Goal: Transaction & Acquisition: Download file/media

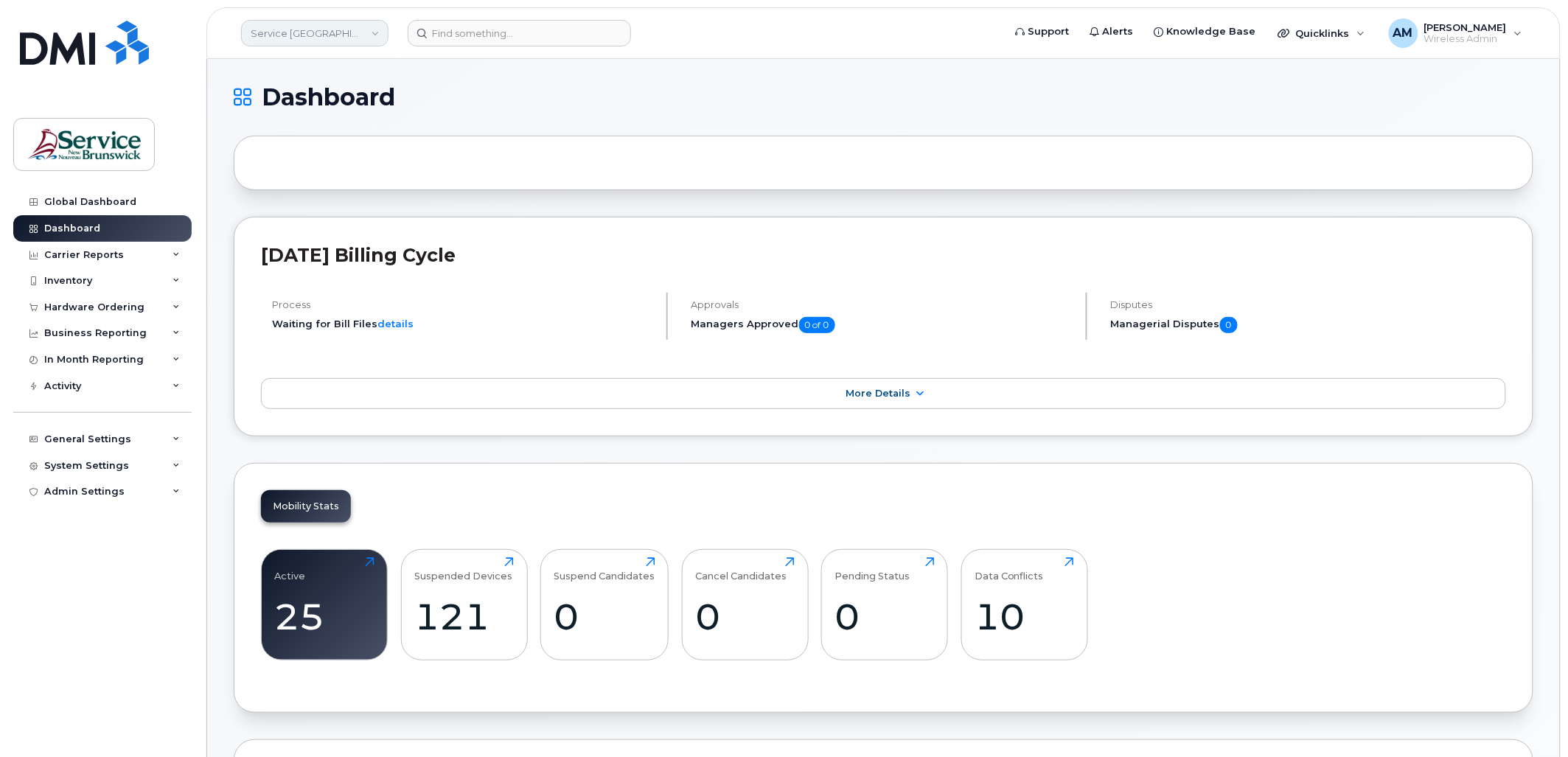
click at [347, 35] on link "Service [GEOGRAPHIC_DATA] (SNB)" at bounding box center [314, 33] width 147 height 26
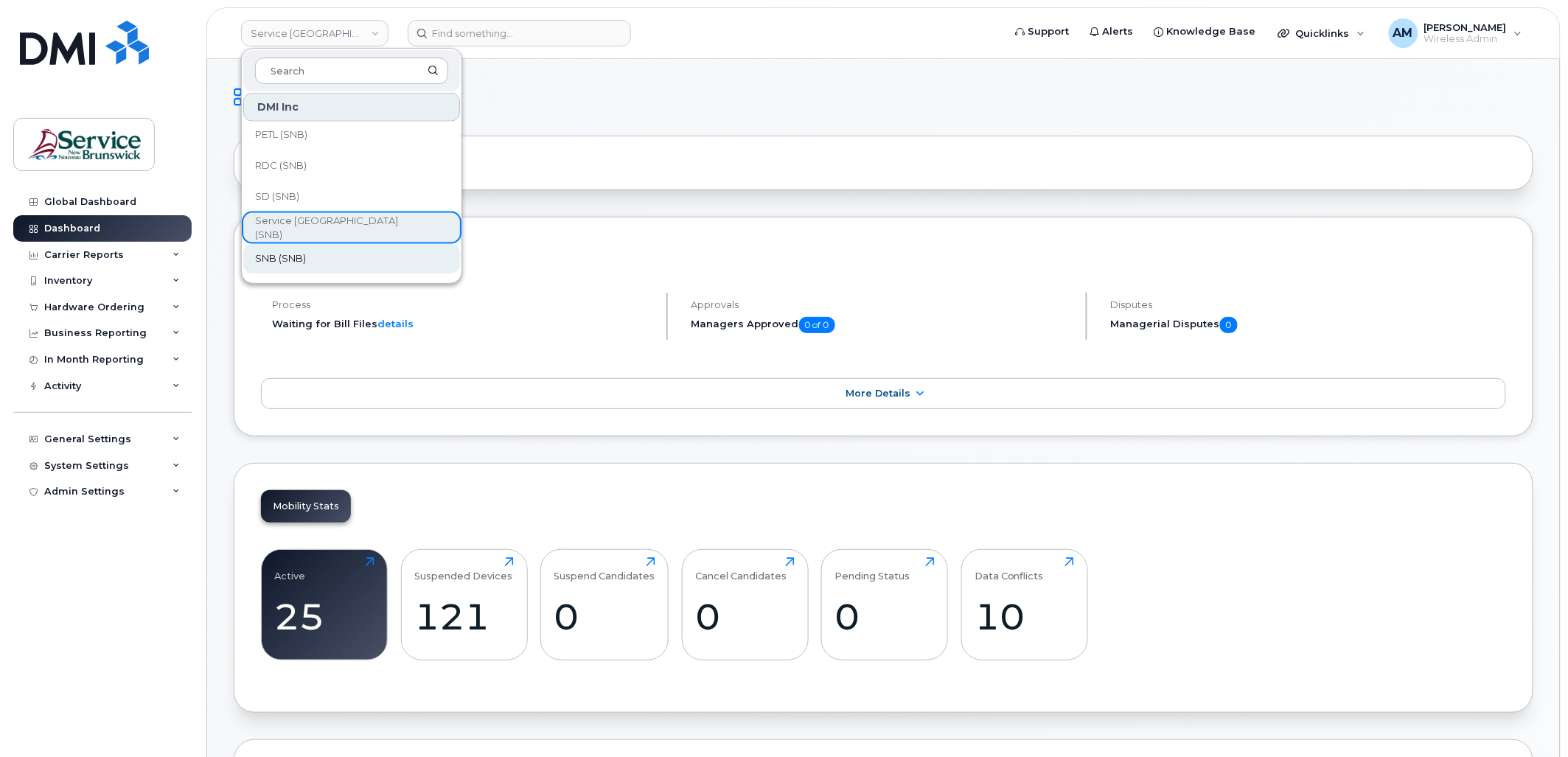
scroll to position [713, 0]
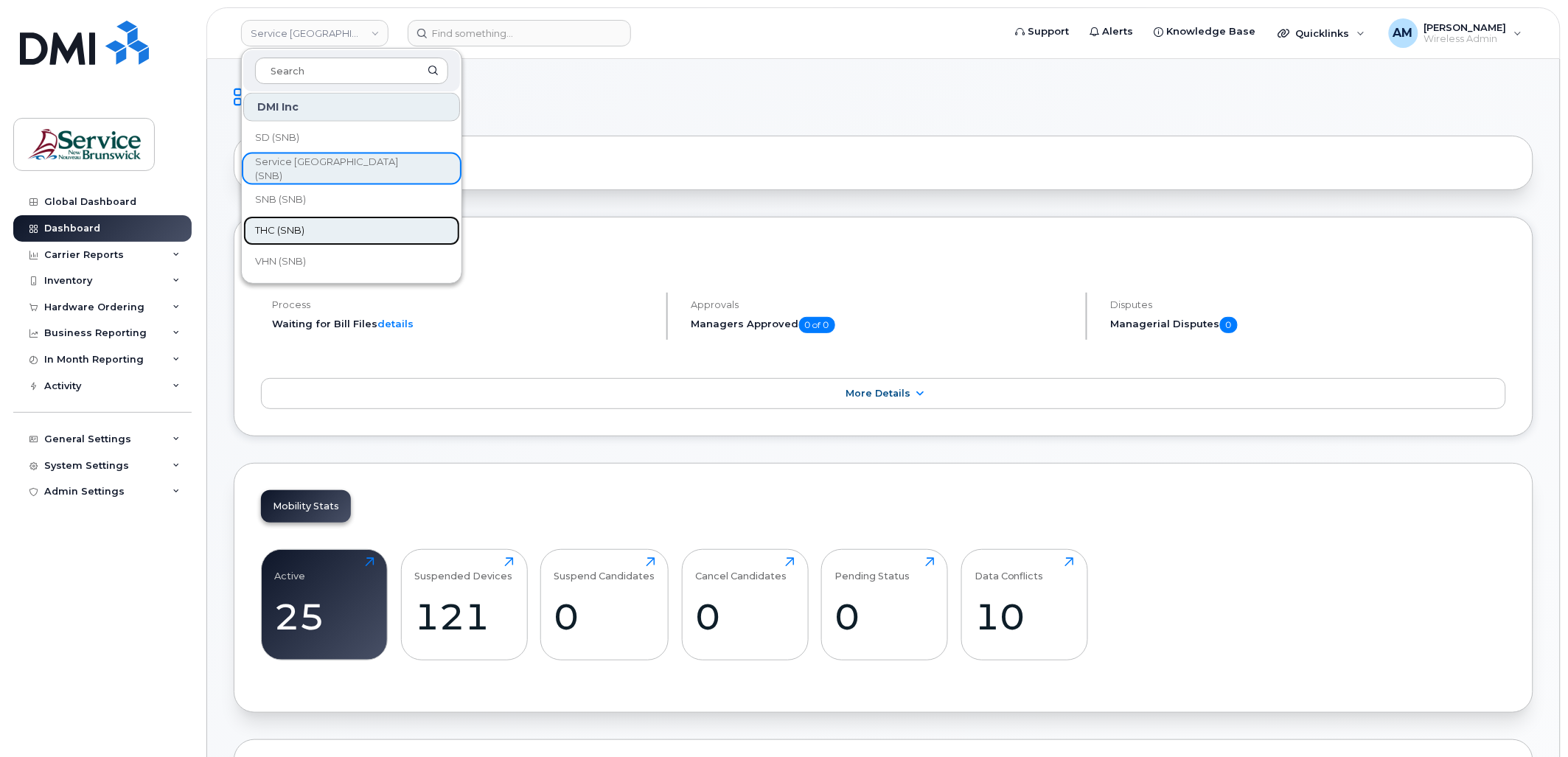
click at [322, 230] on link "THC (SNB)" at bounding box center [351, 230] width 217 height 29
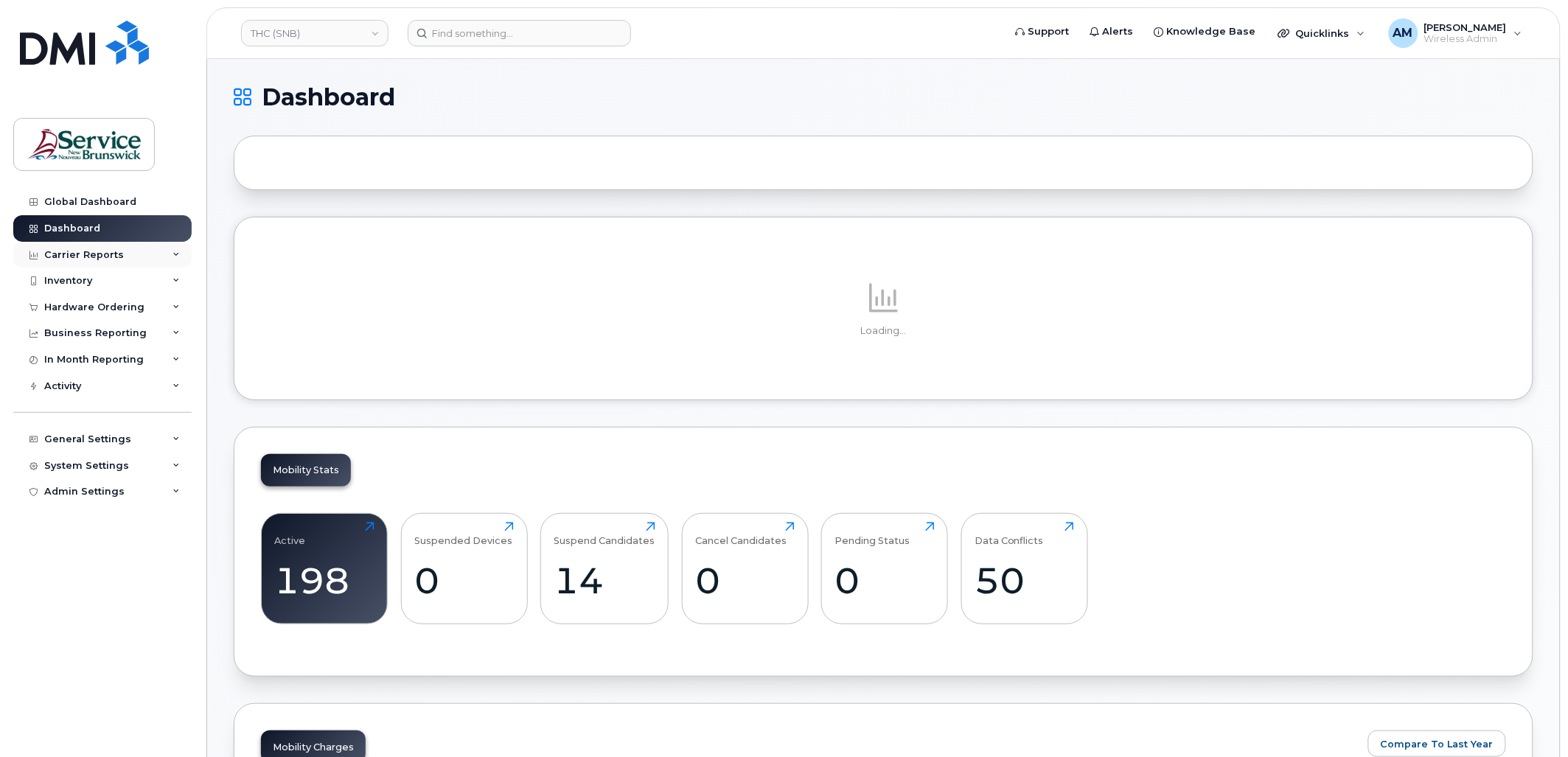
click at [89, 259] on div "Carrier Reports" at bounding box center [84, 255] width 80 height 12
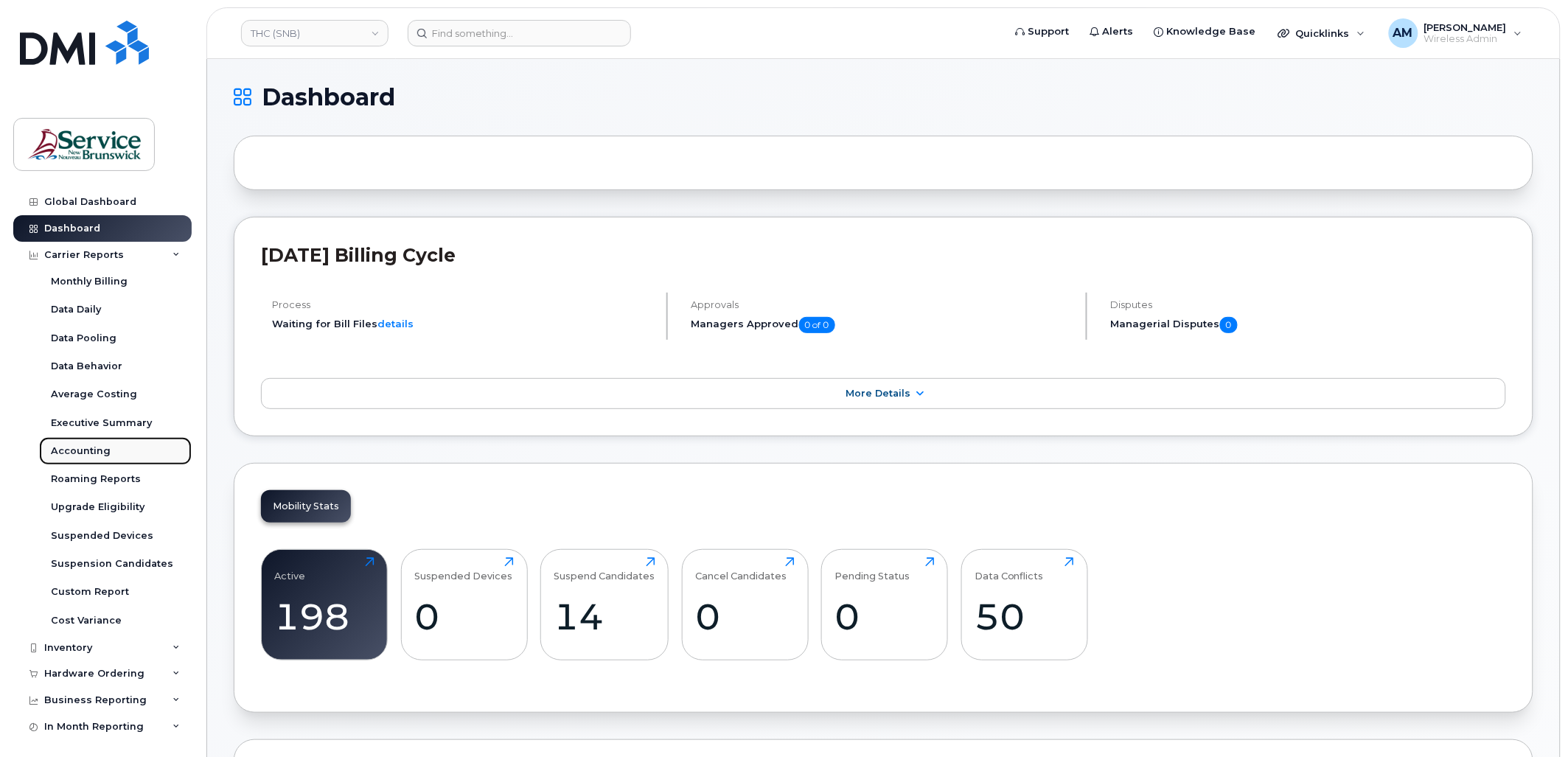
click at [101, 458] on div "Accounting" at bounding box center [81, 451] width 60 height 14
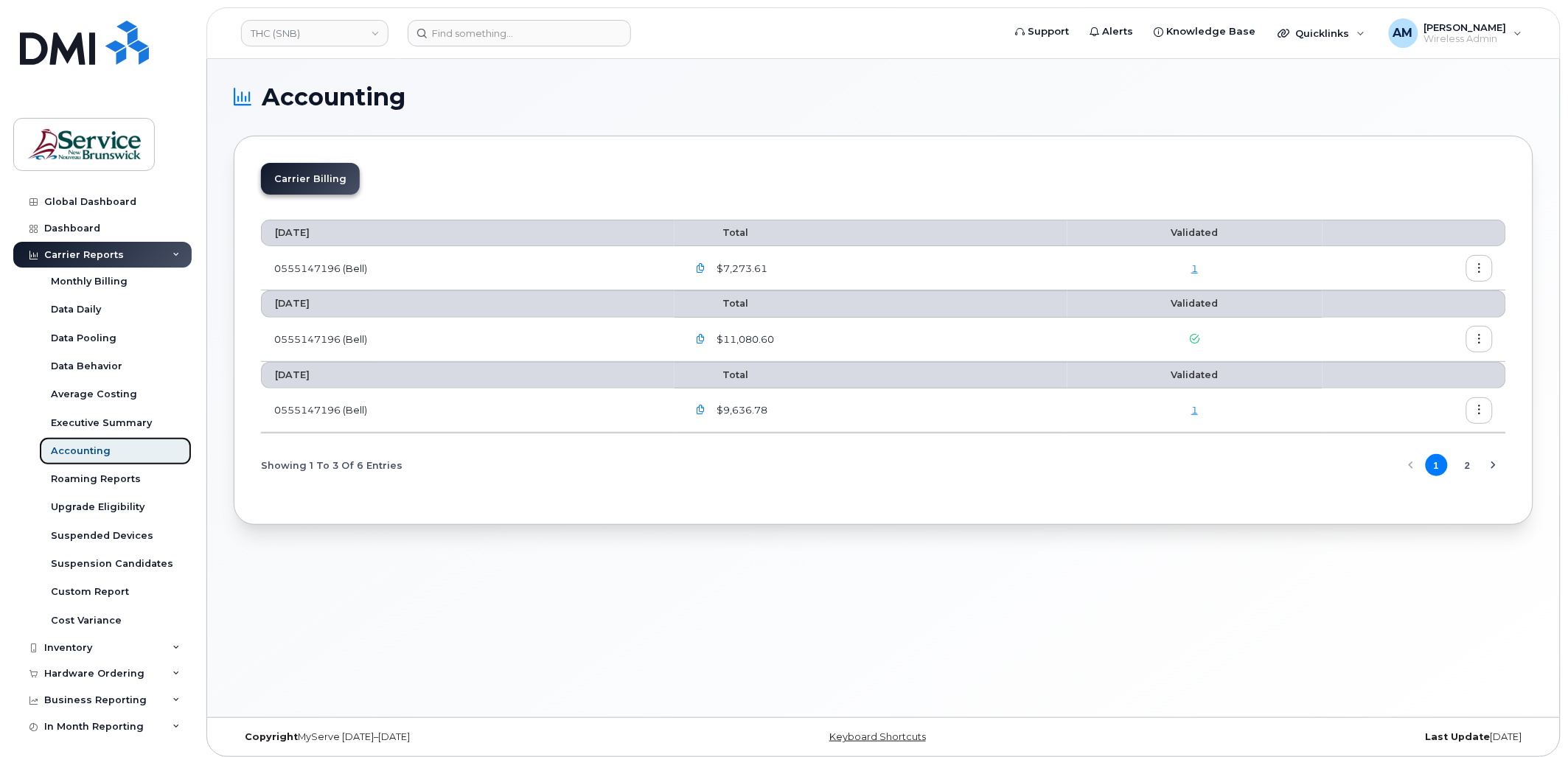
scroll to position [8, 0]
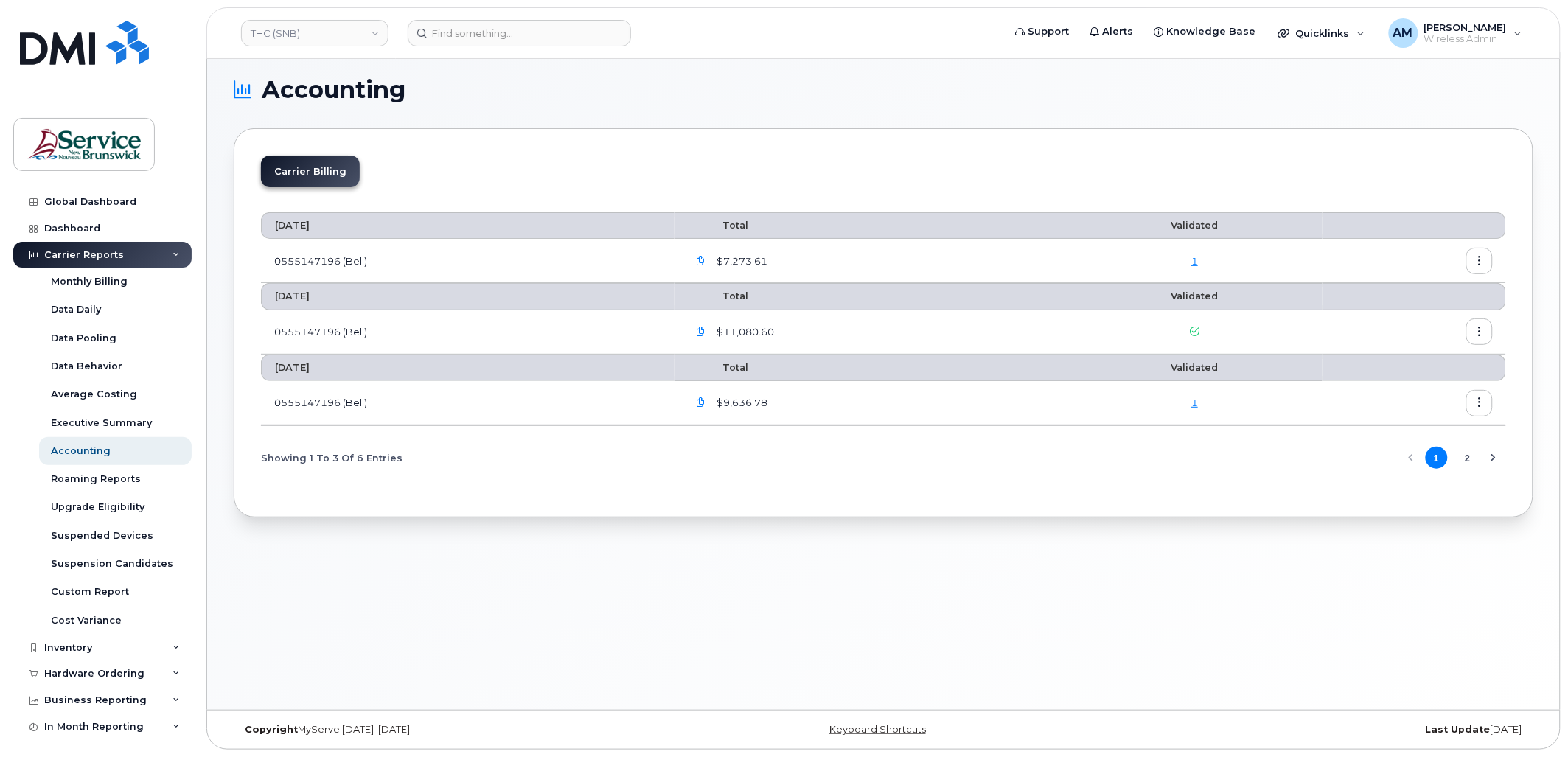
click at [1467, 455] on button "2" at bounding box center [1467, 457] width 22 height 22
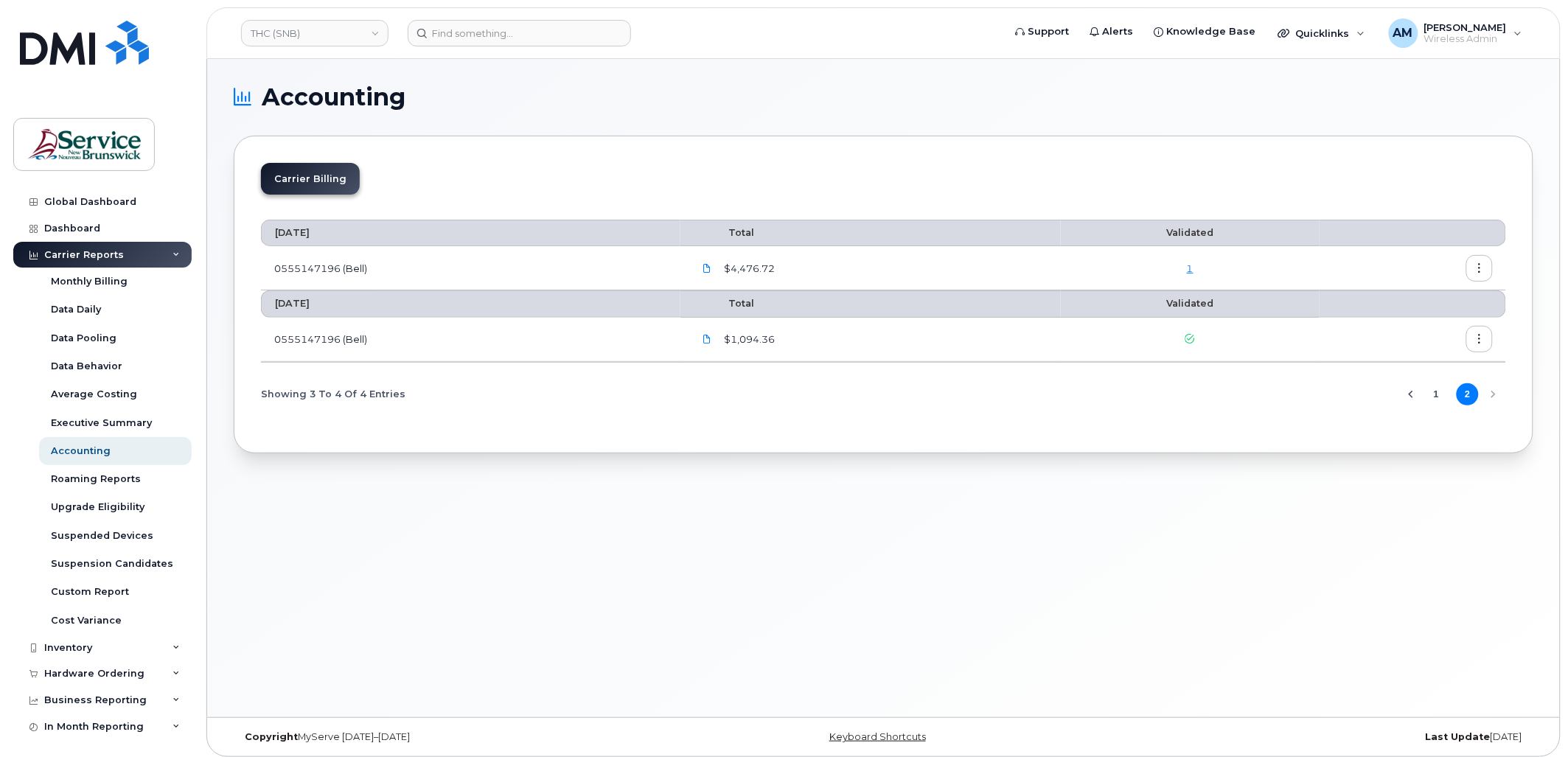
click at [1436, 398] on button "1" at bounding box center [1436, 394] width 22 height 22
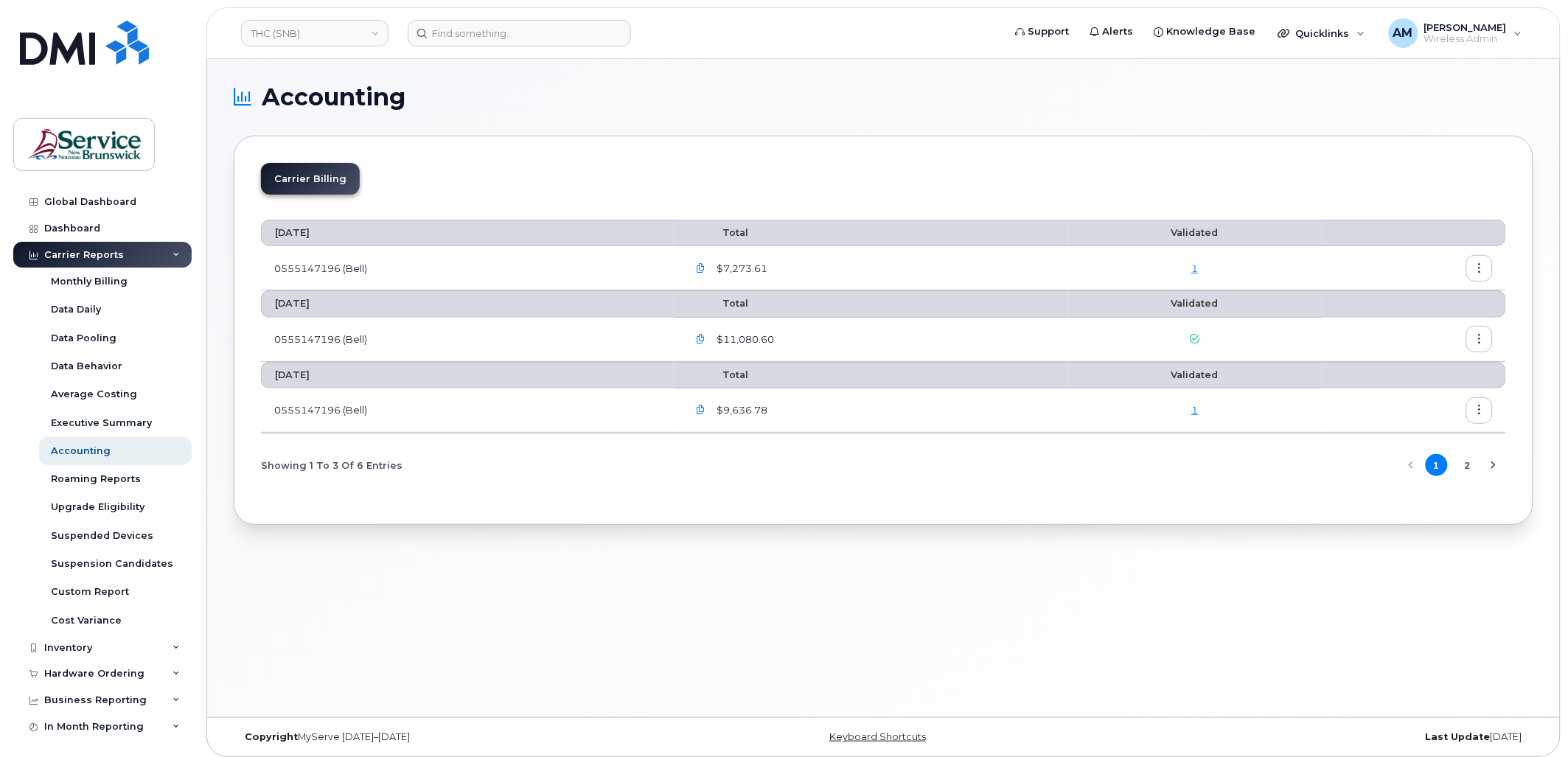
click at [1485, 418] on button "button" at bounding box center [1479, 410] width 26 height 26
drag, startPoint x: 1136, startPoint y: 571, endPoint x: 860, endPoint y: 490, distance: 287.6
click at [1099, 563] on div "Accounting Carrier Billing September 2025 Total Validated 0555147196 (Bell) $7,…" at bounding box center [883, 388] width 1353 height 658
click at [705, 413] on icon "button" at bounding box center [700, 410] width 10 height 10
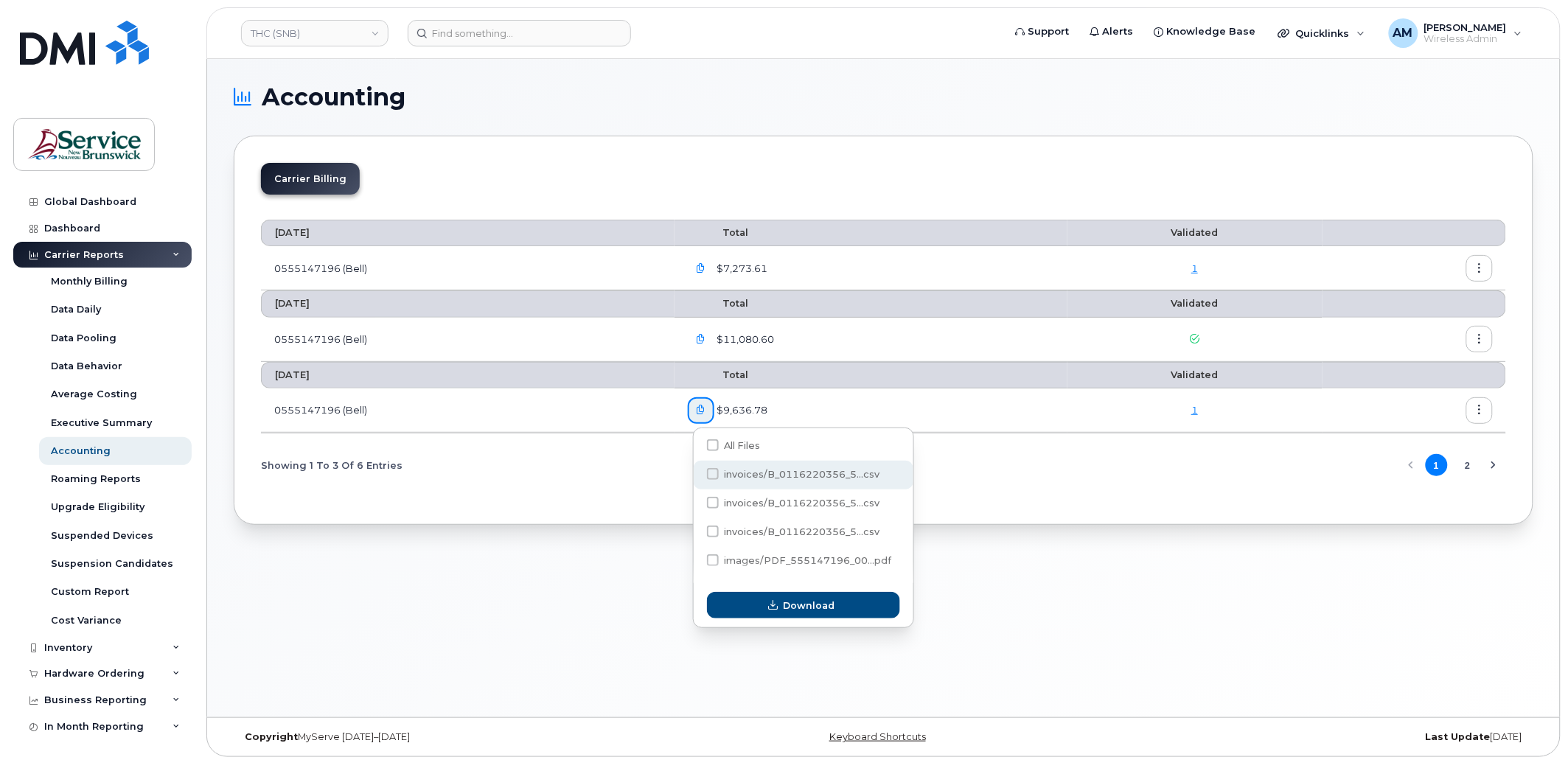
click at [715, 475] on span at bounding box center [713, 474] width 12 height 12
click at [696, 475] on input "invoices/B_0116220356_5...csv" at bounding box center [693, 475] width 8 height 8
checkbox input "true"
click at [712, 503] on span at bounding box center [713, 503] width 12 height 12
click at [696, 503] on input "invoices/B_0116220356_5...csv" at bounding box center [693, 503] width 8 height 8
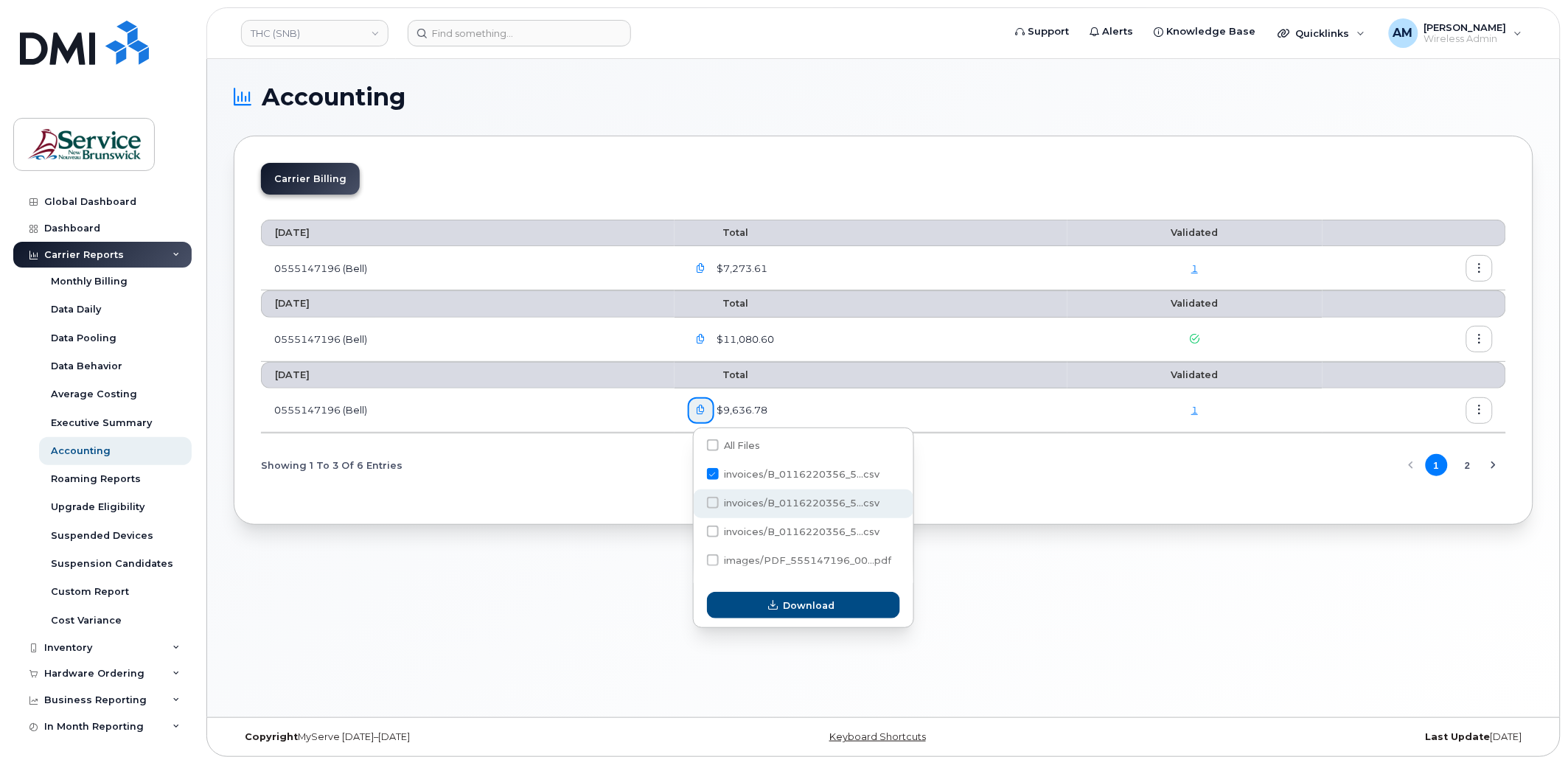
checkbox input "true"
click at [713, 528] on span at bounding box center [713, 531] width 12 height 12
click at [696, 528] on input "invoices/B_0116220356_5...csv" at bounding box center [693, 532] width 8 height 8
checkbox input "true"
click at [713, 446] on span at bounding box center [713, 445] width 12 height 12
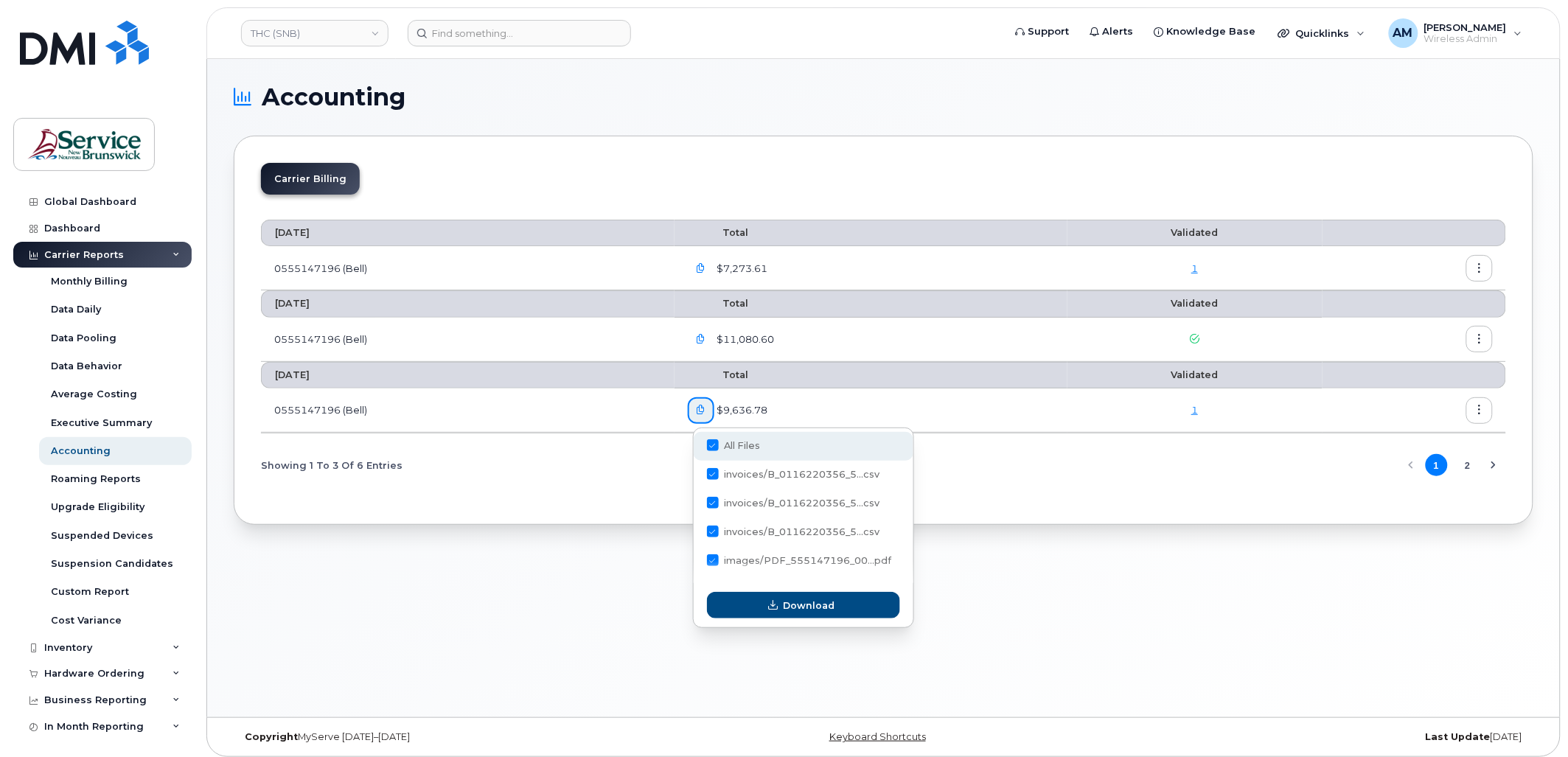
click at [696, 446] on input "All Files" at bounding box center [693, 446] width 8 height 8
checkbox input "true"
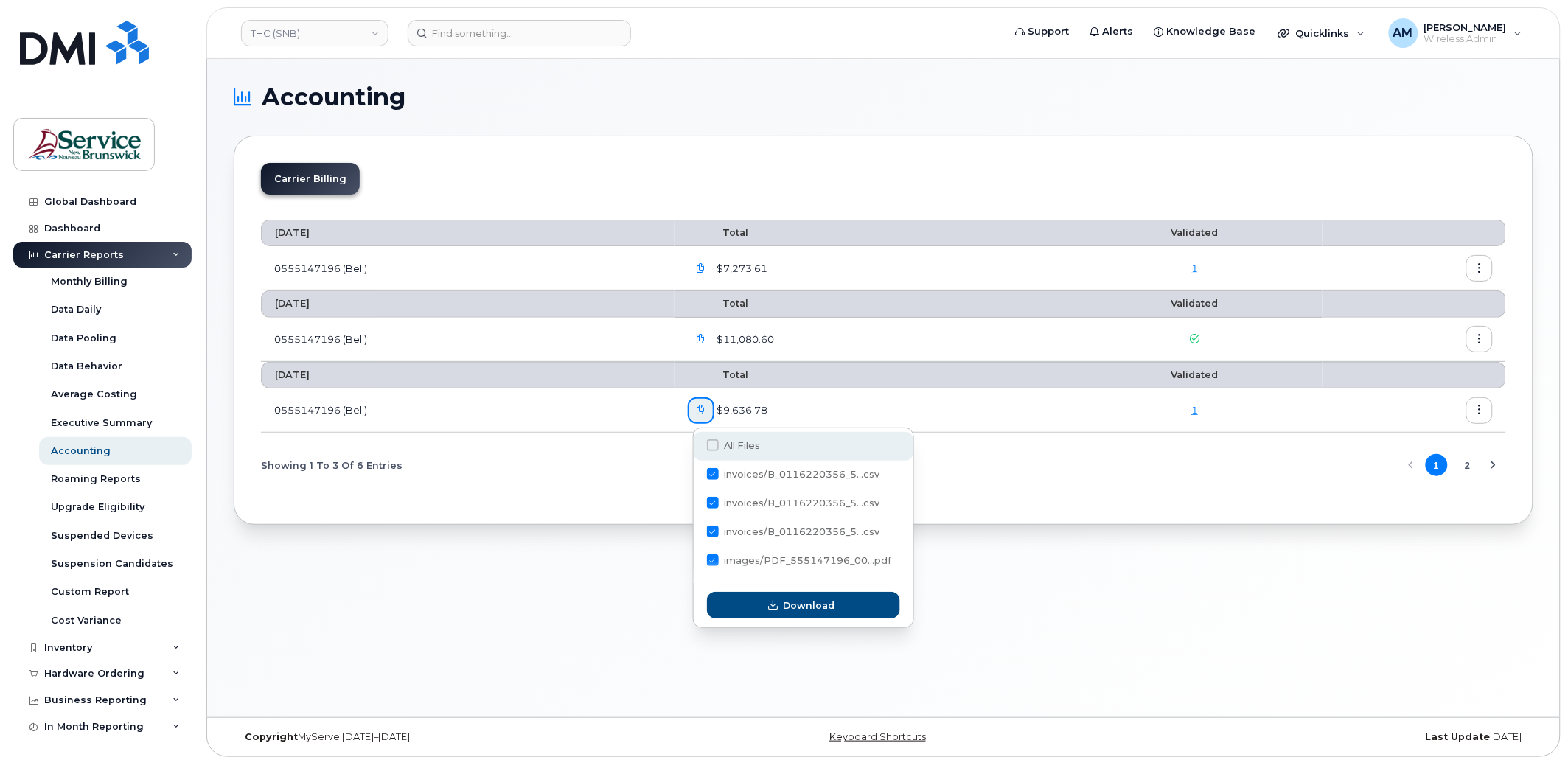
checkbox input "true"
click at [784, 606] on span "Download" at bounding box center [808, 605] width 52 height 14
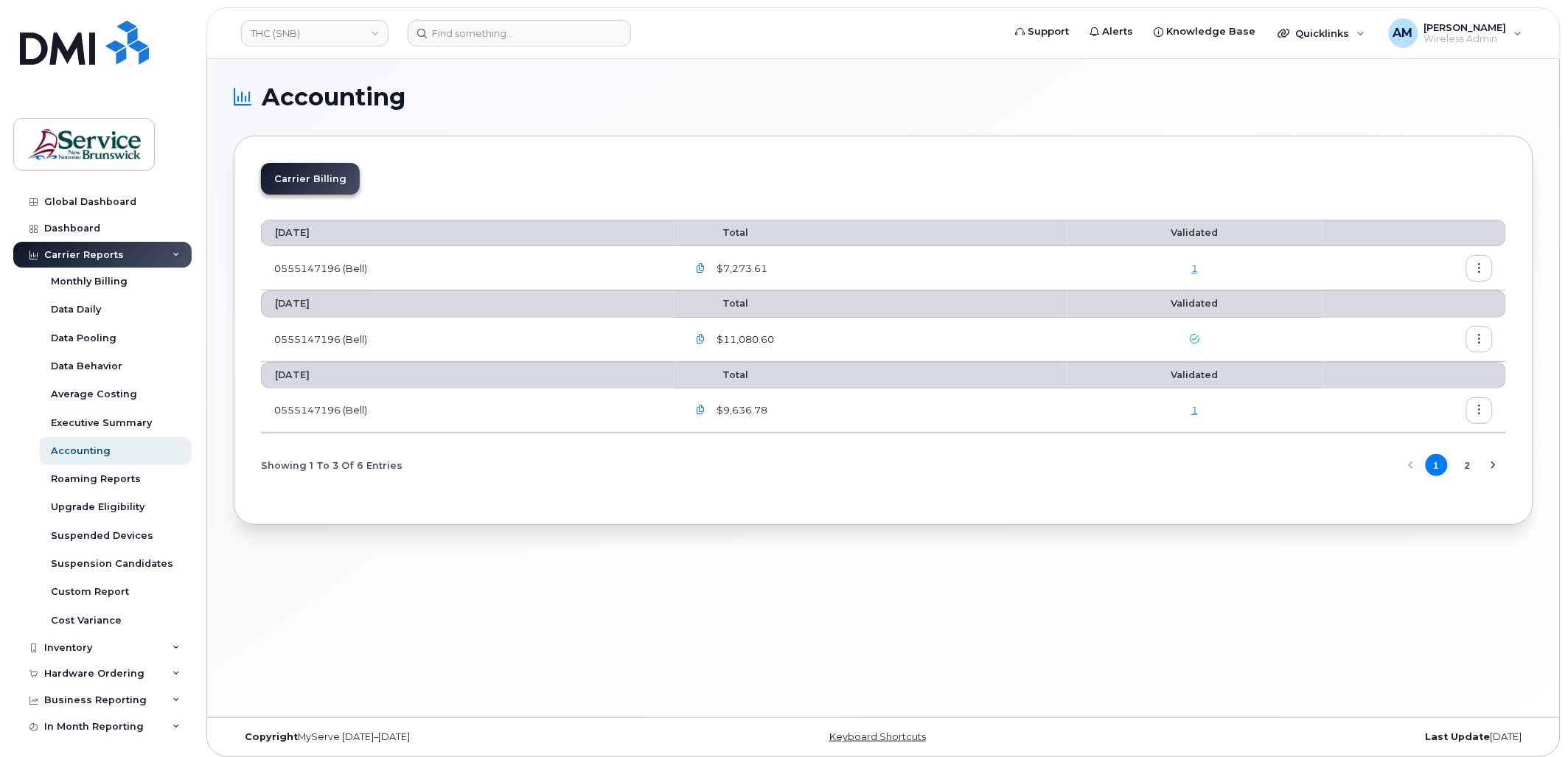
drag, startPoint x: 446, startPoint y: 584, endPoint x: 431, endPoint y: 582, distance: 15.1
click at [446, 584] on div "Accounting Carrier Billing September 2025 Total Validated 0555147196 (Bell) $7,…" at bounding box center [883, 388] width 1353 height 658
click at [554, 606] on div "Accounting Carrier Billing September 2025 Total Validated 0555147196 (Bell) $7,…" at bounding box center [883, 388] width 1353 height 658
